Goal: Information Seeking & Learning: Learn about a topic

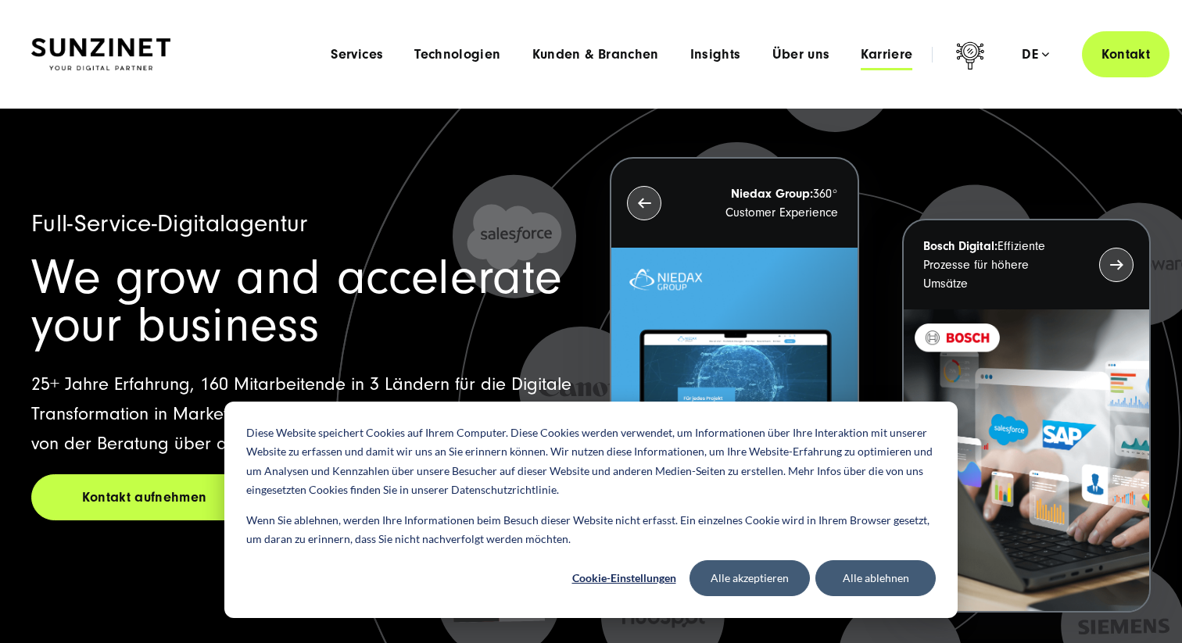
click at [876, 54] on span "Karriere" at bounding box center [886, 55] width 52 height 16
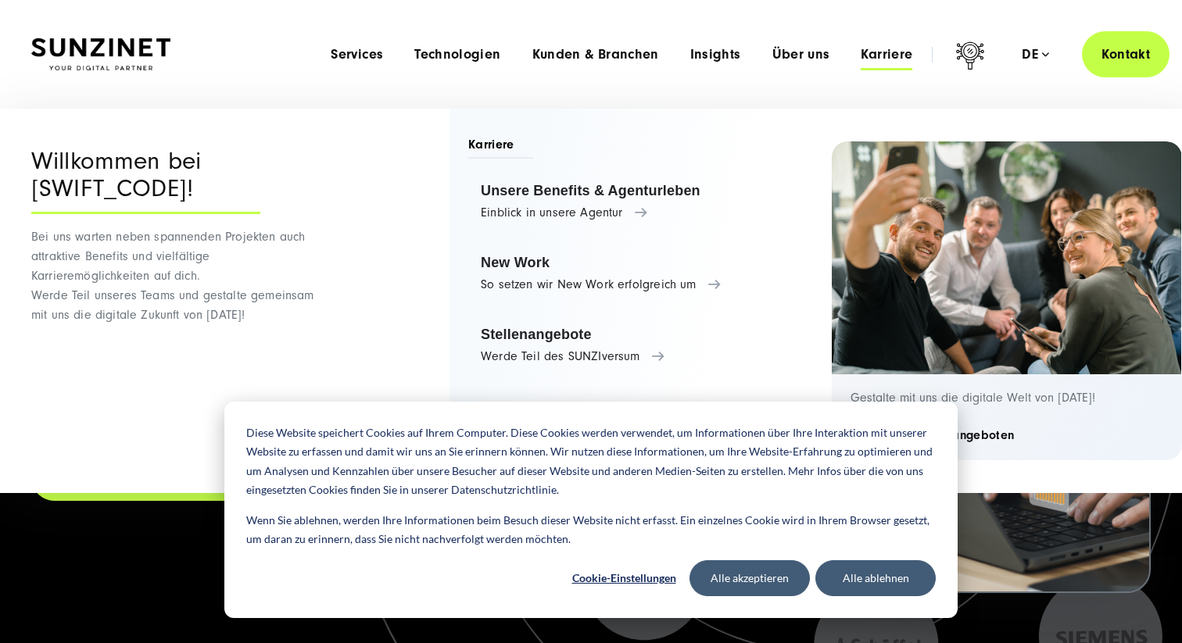
scroll to position [28, 0]
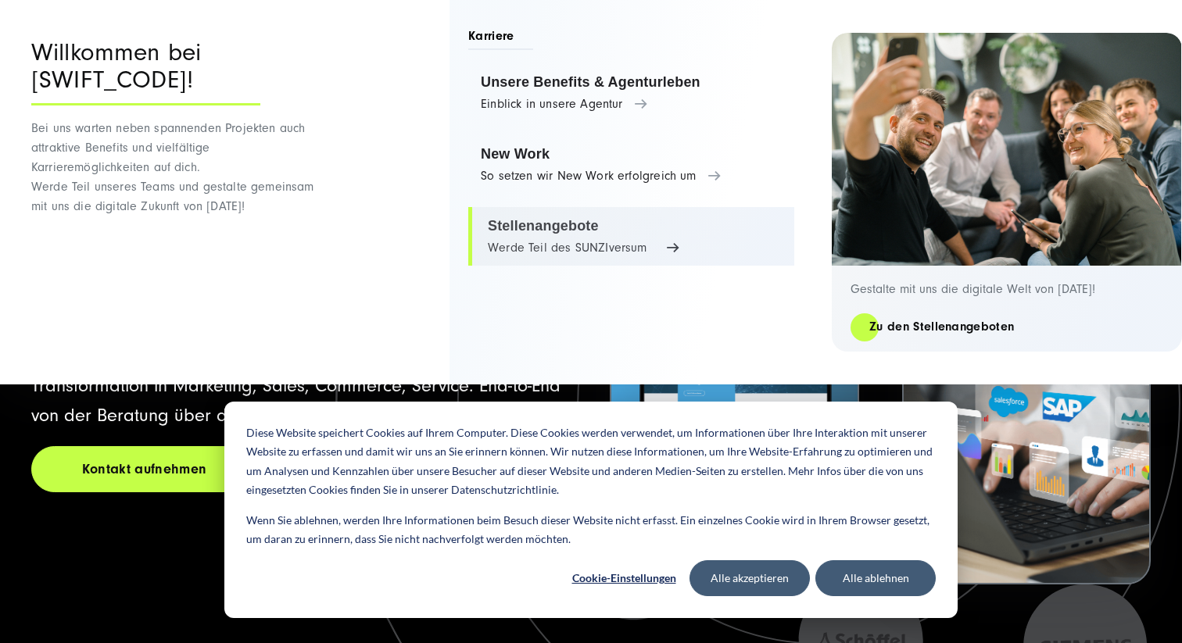
click at [553, 236] on link "Stellenangebote Werde Teil des SUNZIversum" at bounding box center [631, 236] width 326 height 59
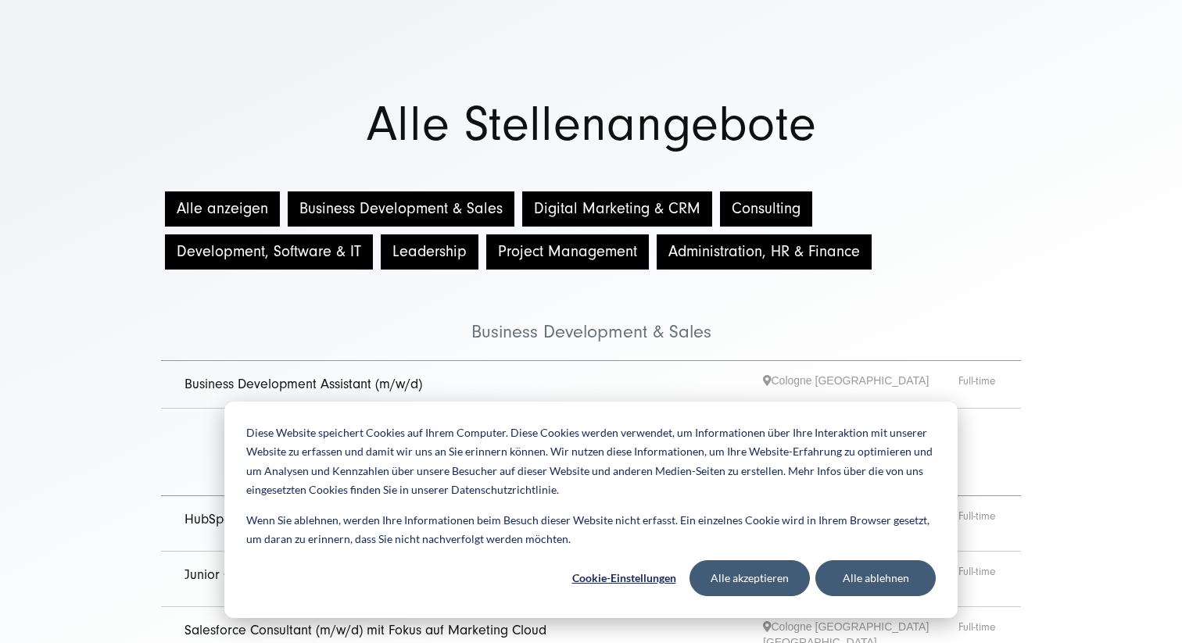
scroll to position [46, 0]
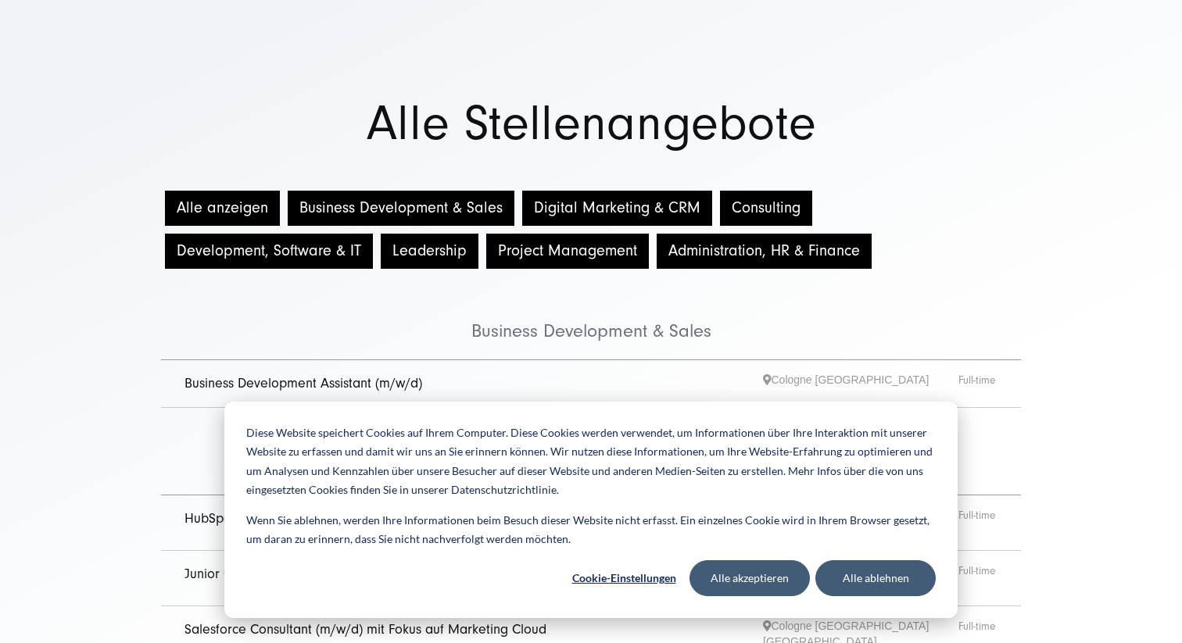
click at [551, 214] on button "Digital Marketing & CRM" at bounding box center [617, 208] width 190 height 35
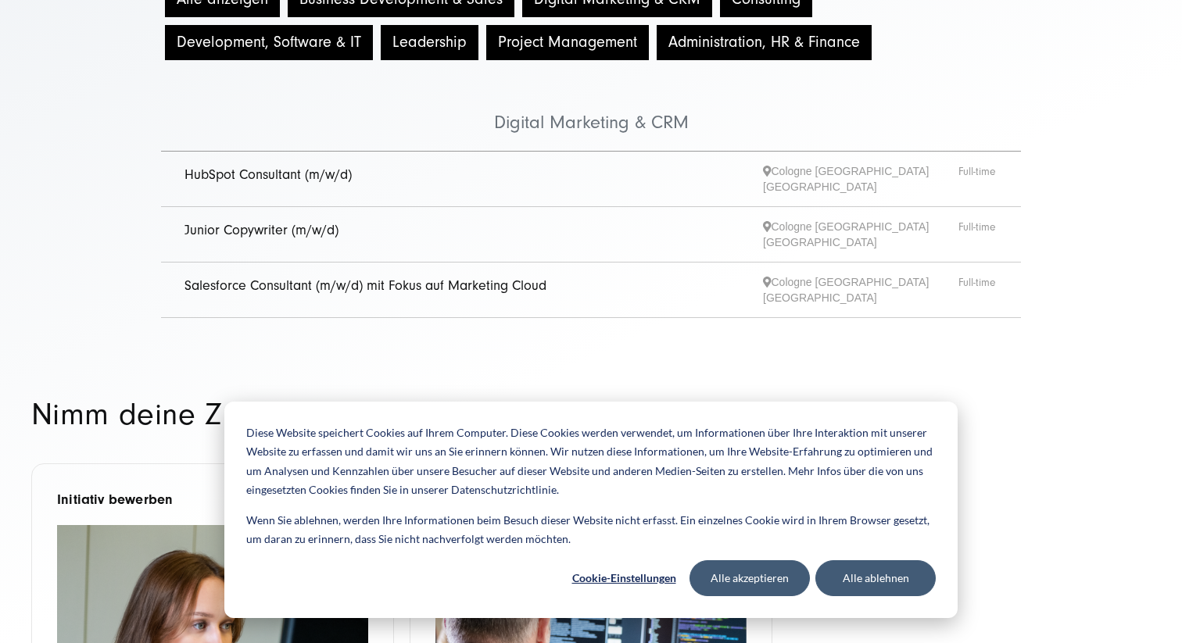
scroll to position [256, 0]
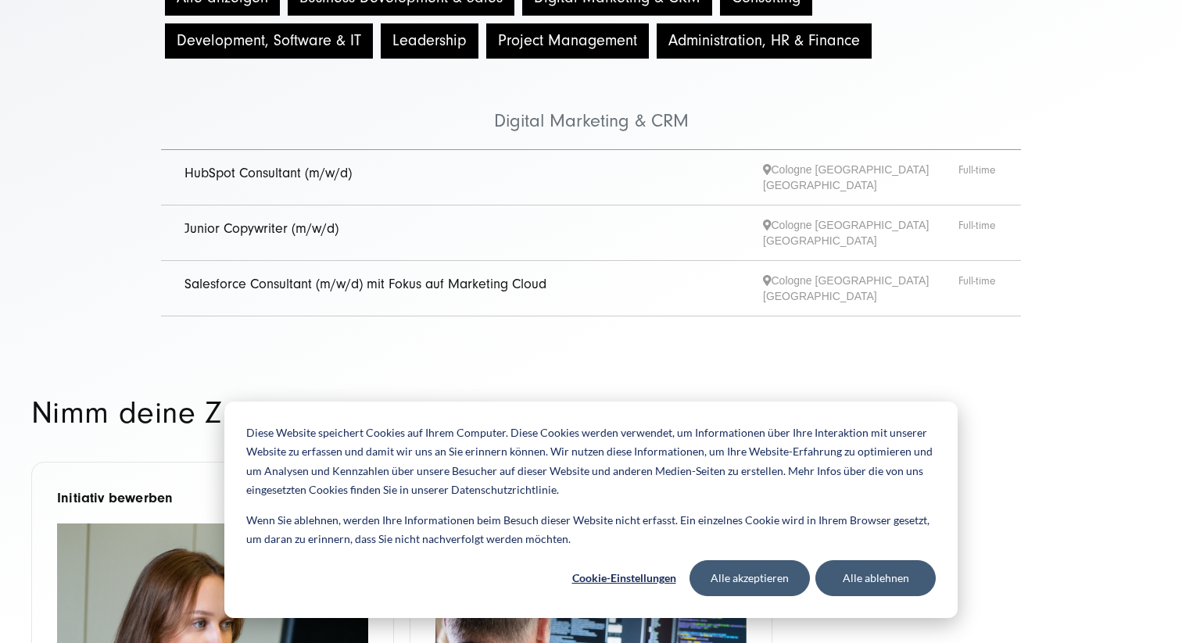
click at [288, 170] on link "HubSpot Consultant (m/w/d)" at bounding box center [267, 173] width 167 height 16
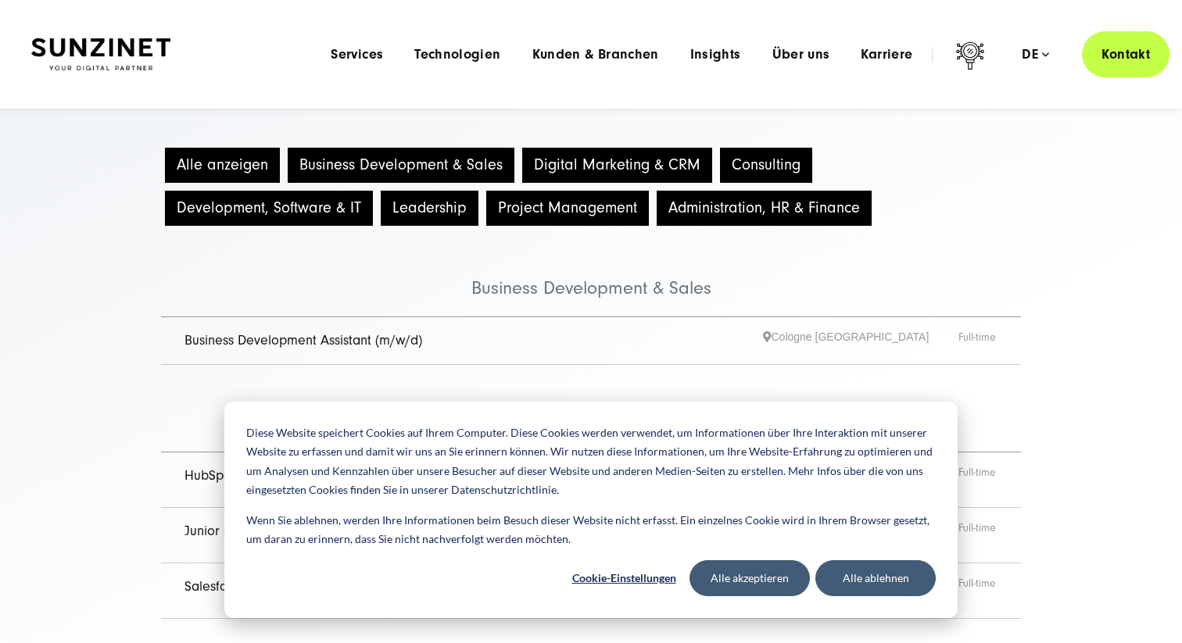
scroll to position [82, 0]
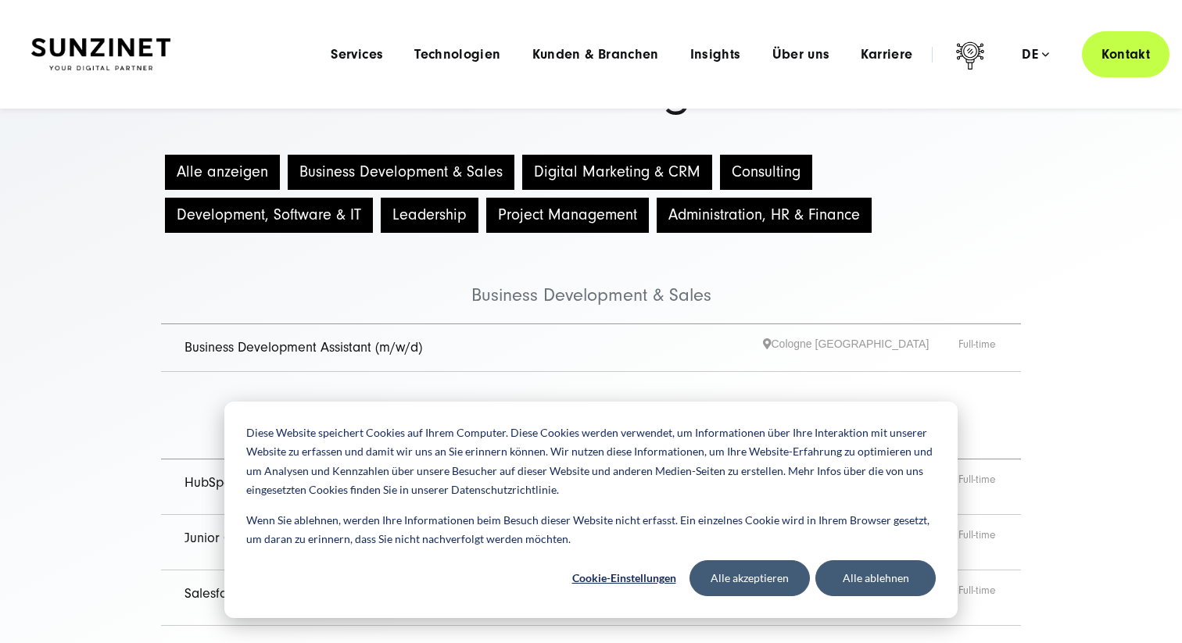
click at [506, 213] on button "Project Management" at bounding box center [567, 215] width 163 height 35
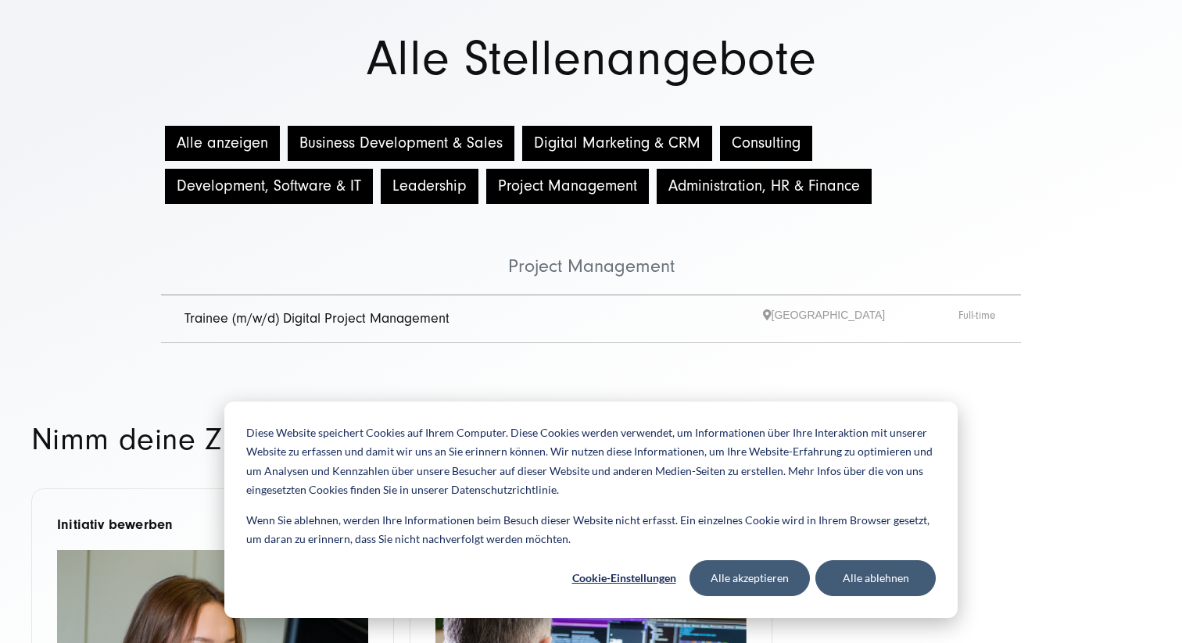
scroll to position [112, 0]
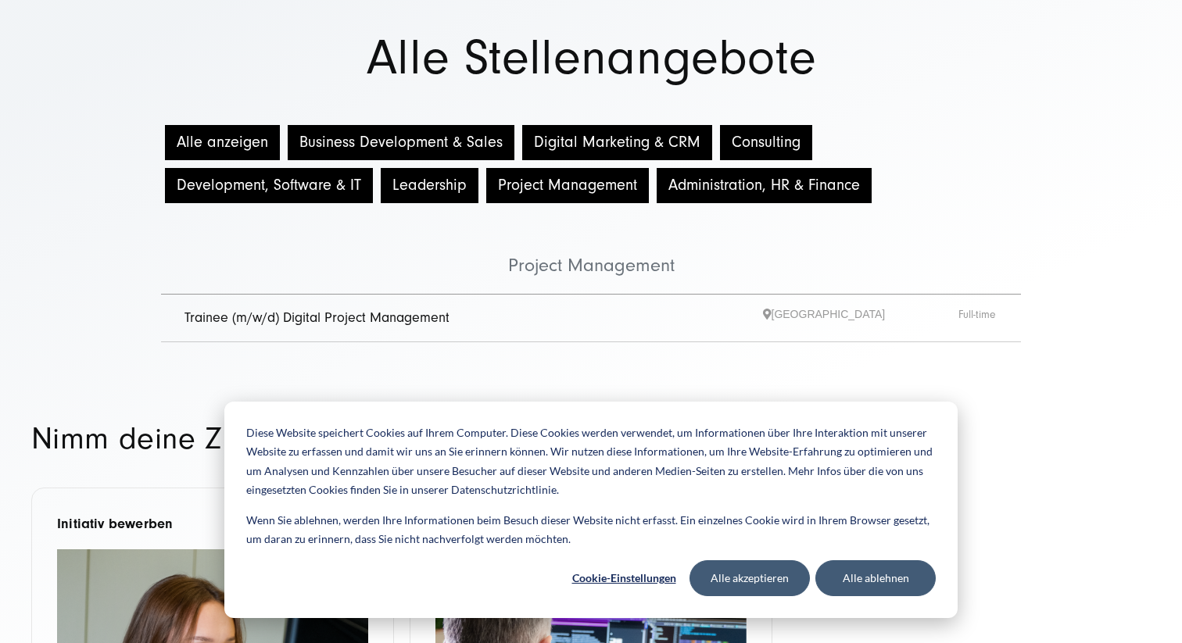
click at [284, 195] on button "Development, Software & IT" at bounding box center [269, 185] width 208 height 35
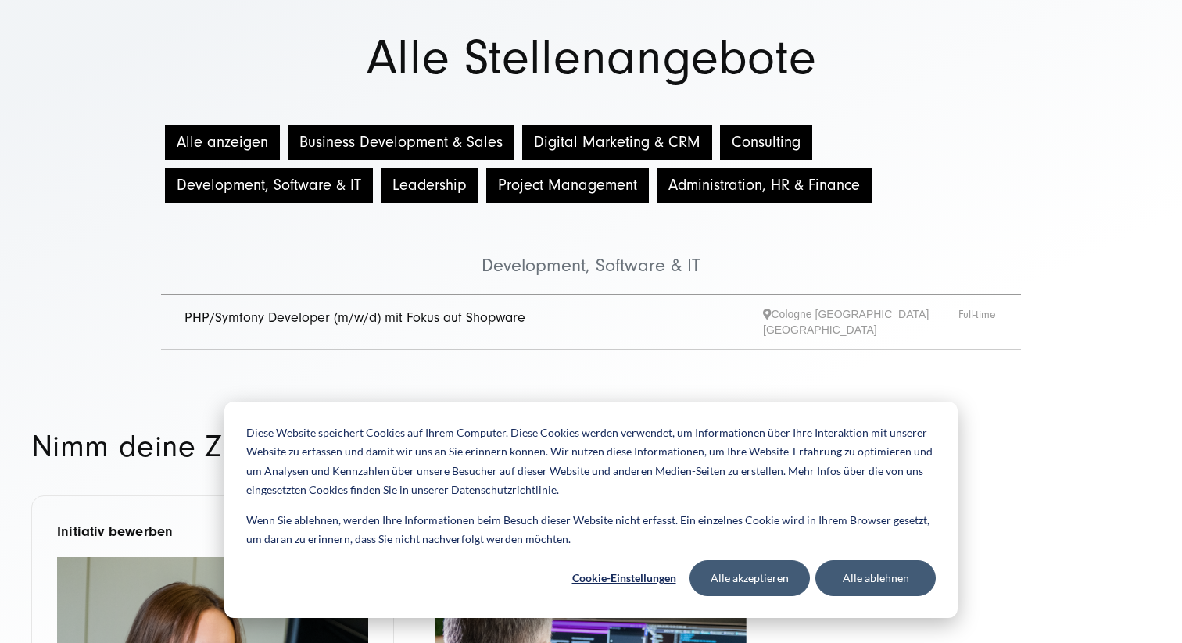
click at [803, 180] on button "Administration, HR & Finance" at bounding box center [763, 185] width 215 height 35
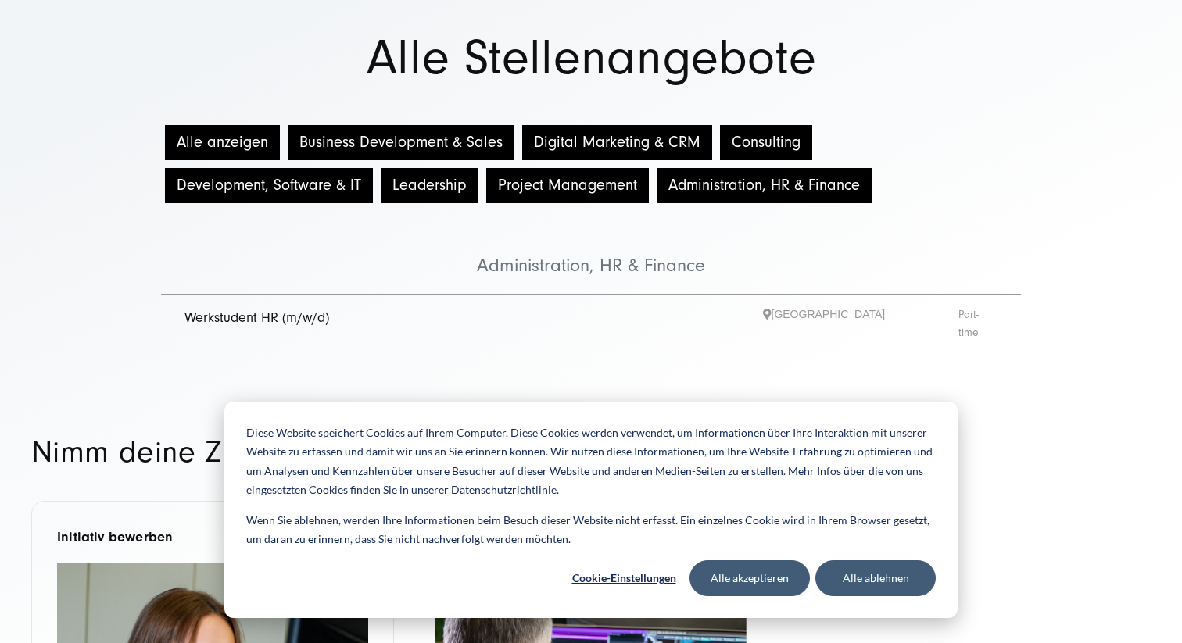
click at [400, 191] on button "Leadership" at bounding box center [430, 185] width 98 height 35
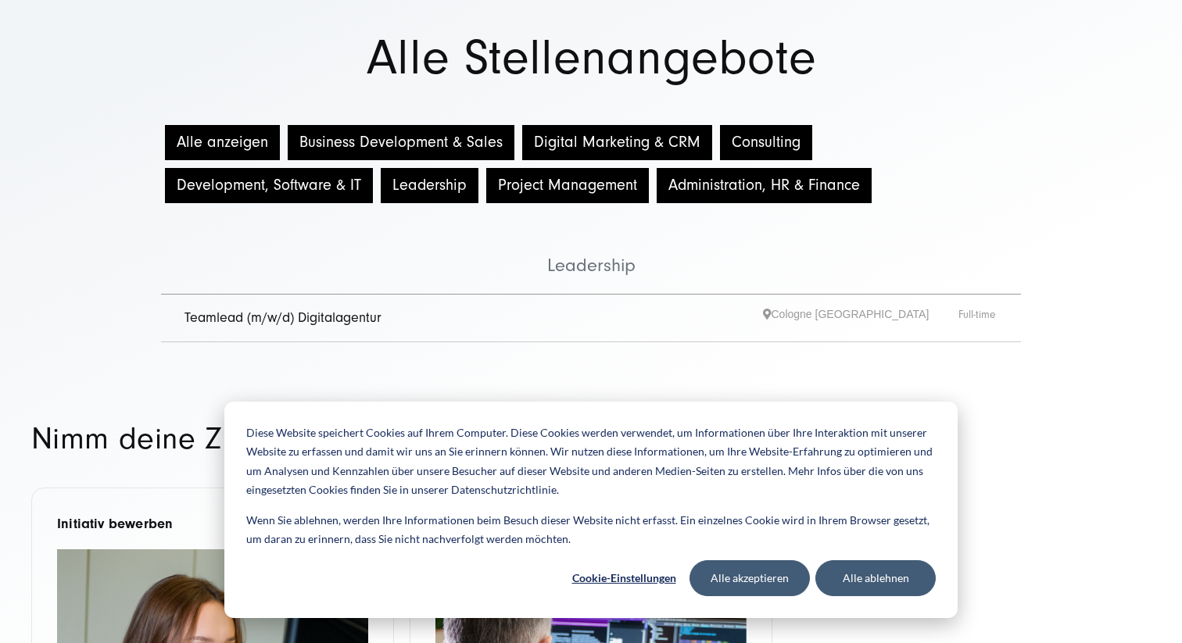
click at [371, 142] on button "Business Development & Sales" at bounding box center [401, 142] width 227 height 35
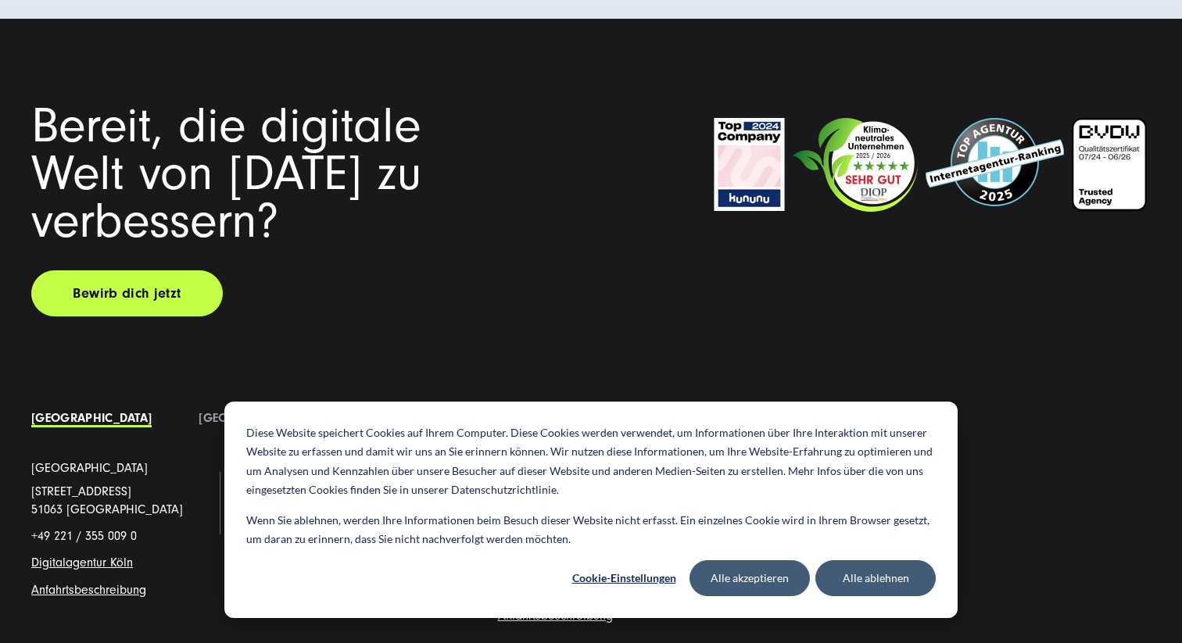
scroll to position [2752, 0]
